Goal: Task Accomplishment & Management: Use online tool/utility

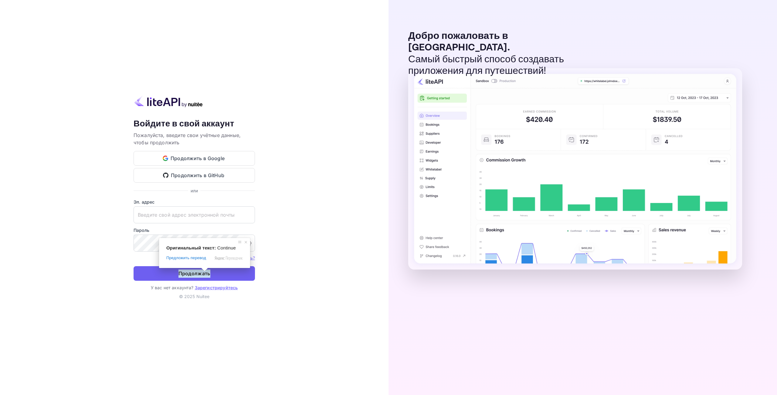
type input "[EMAIL_ADDRESS][DOMAIN_NAME]"
click at [201, 274] on ya-tr-span "Продолжать" at bounding box center [195, 273] width 32 height 8
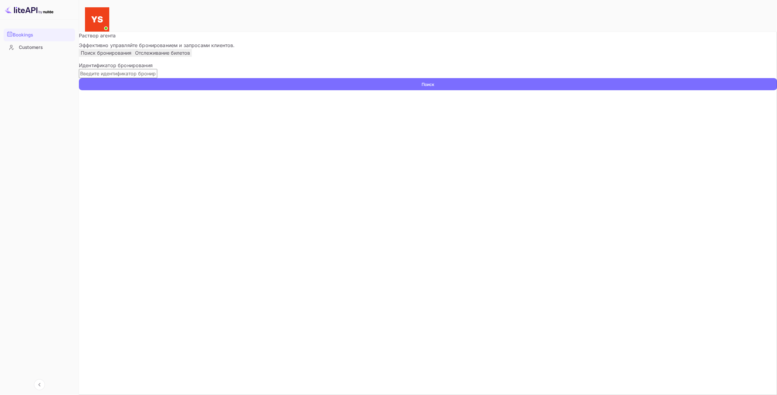
drag, startPoint x: 157, startPoint y: 97, endPoint x: 201, endPoint y: 94, distance: 44.1
click at [157, 78] on input "text" at bounding box center [118, 73] width 78 height 9
paste input "9560586"
type input "9560586"
click at [416, 90] on button "Поиск" at bounding box center [428, 84] width 698 height 12
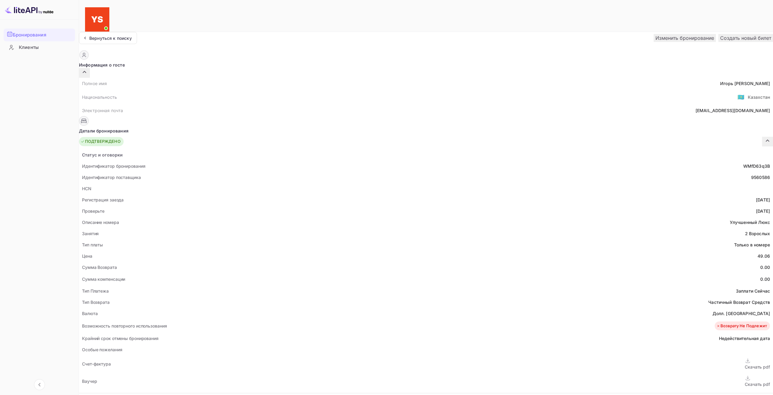
click at [745, 375] on div "Скачать pdf" at bounding box center [757, 381] width 25 height 12
